Goal: Communication & Community: Participate in discussion

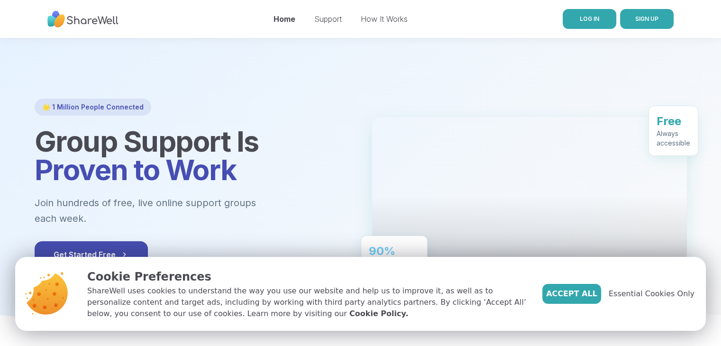
click at [572, 18] on link "LOG IN" at bounding box center [590, 19] width 54 height 20
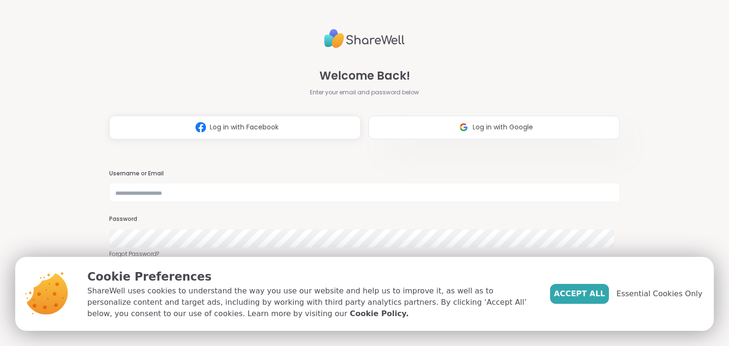
click at [504, 130] on span "Log in with Google" at bounding box center [502, 127] width 60 height 10
click at [598, 294] on span "Accept All" at bounding box center [579, 293] width 51 height 11
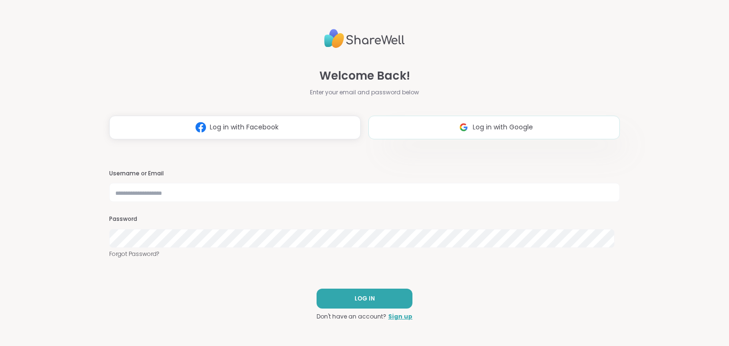
click at [429, 117] on button "Log in with Google" at bounding box center [493, 128] width 251 height 24
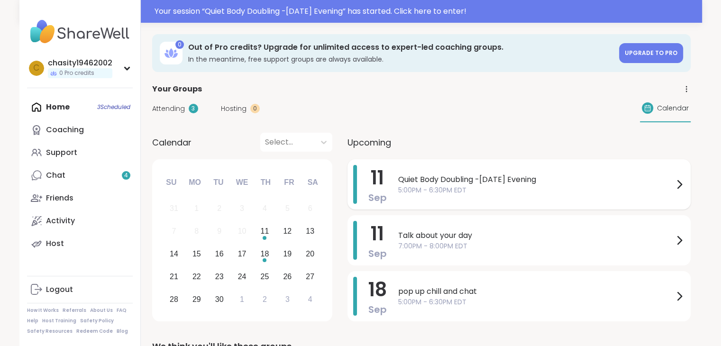
click at [453, 180] on span "Quiet Body Doubling -Thursday Evening" at bounding box center [536, 179] width 276 height 11
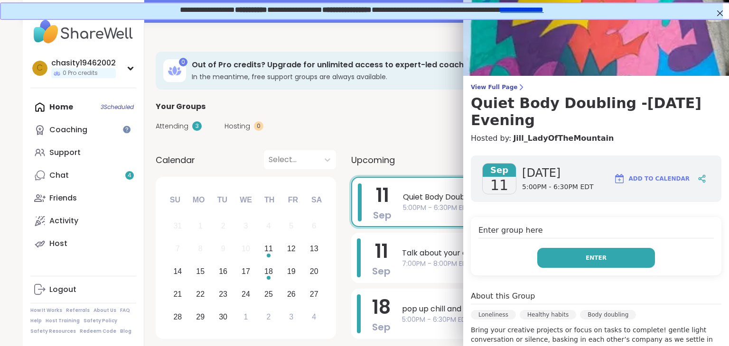
click at [585, 259] on span "Enter" at bounding box center [595, 258] width 21 height 9
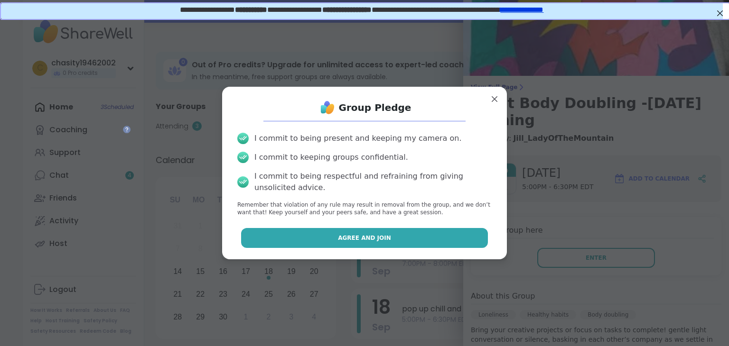
click at [383, 234] on button "Agree and Join" at bounding box center [364, 238] width 247 height 20
